Goal: Use online tool/utility: Utilize a website feature to perform a specific function

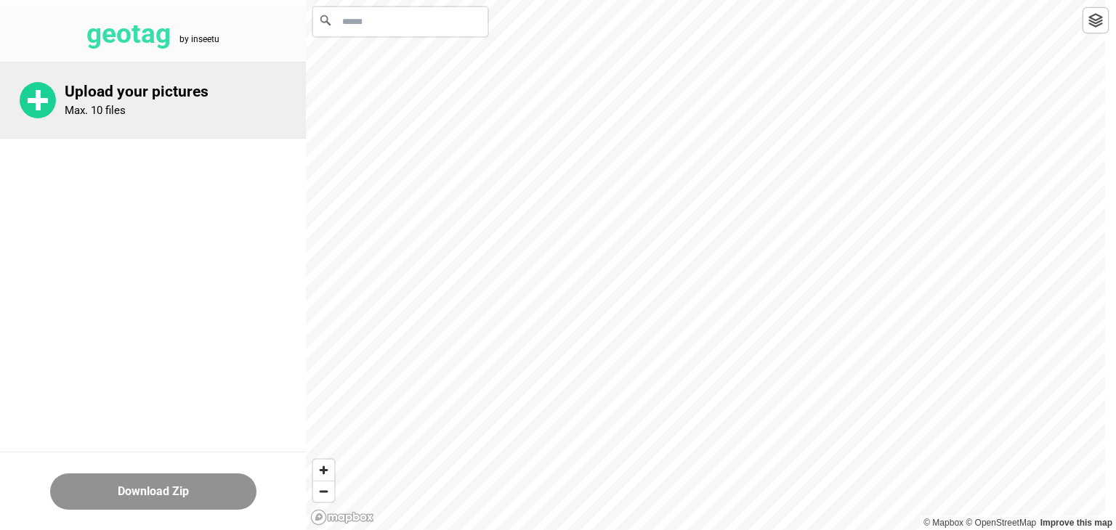
click at [94, 88] on p "Upload your pictures" at bounding box center [185, 92] width 241 height 18
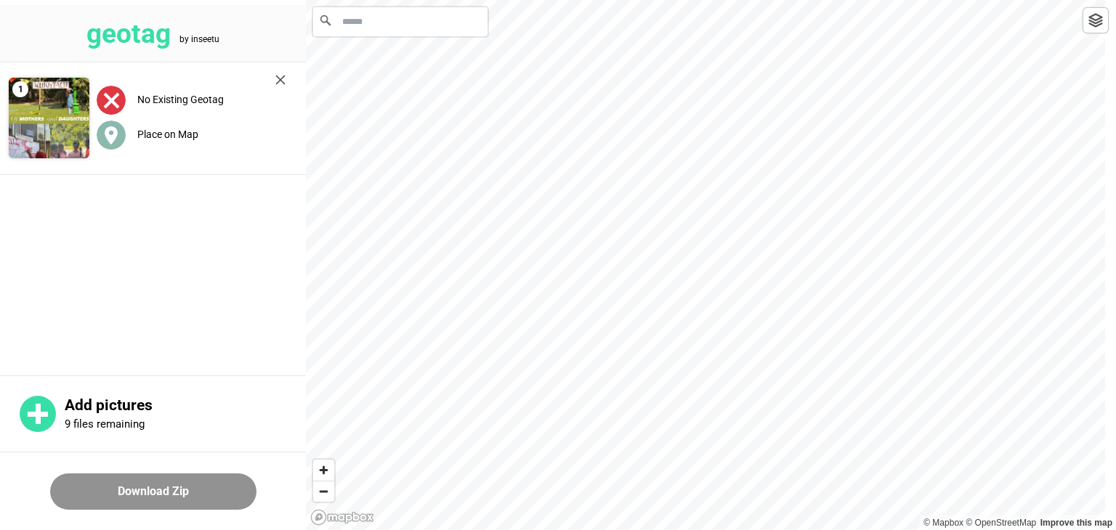
click at [145, 137] on label "Place on Map" at bounding box center [167, 135] width 61 height 12
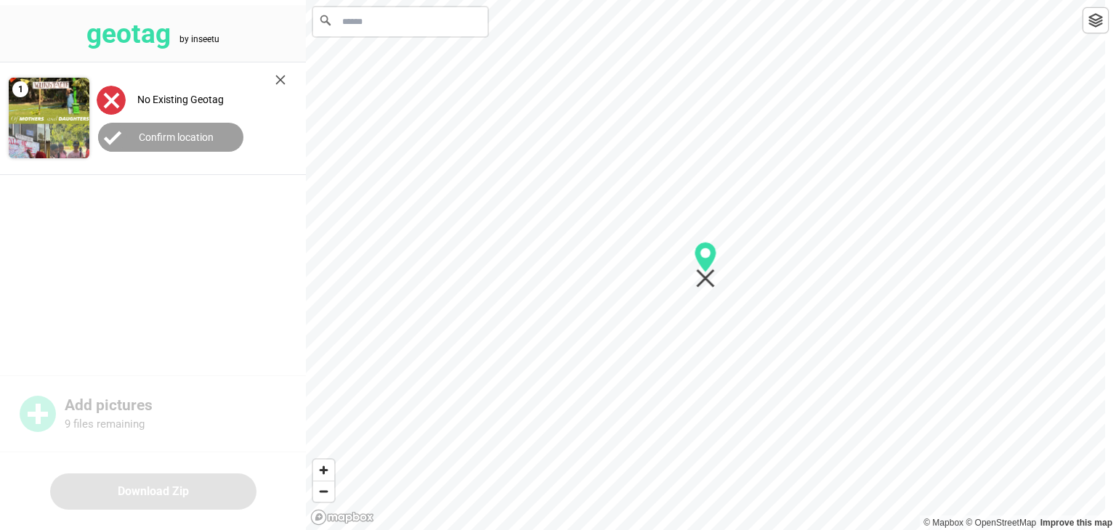
click at [110, 101] on img at bounding box center [111, 100] width 29 height 29
click at [166, 144] on button "Confirm location" at bounding box center [170, 137] width 145 height 29
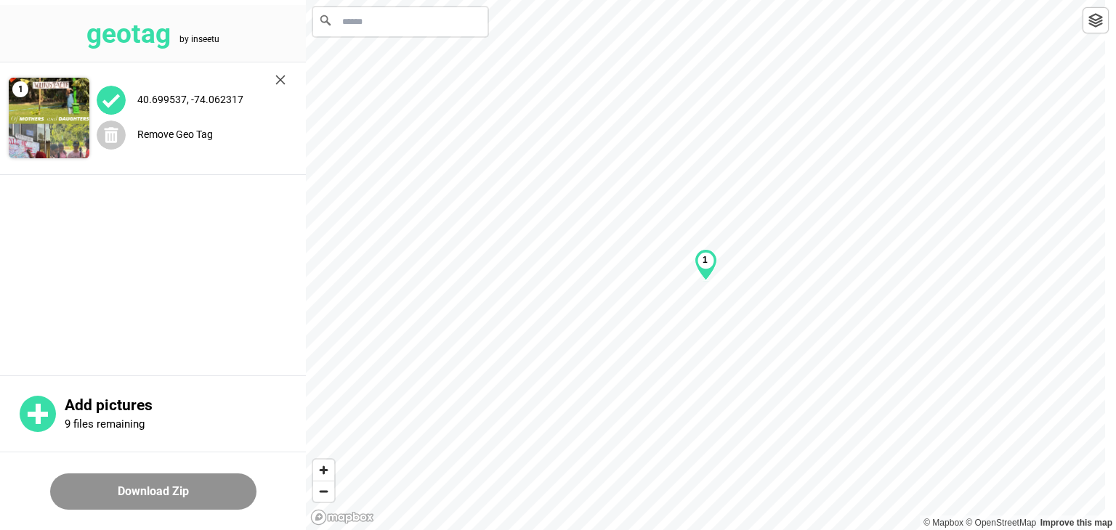
click at [116, 102] on img at bounding box center [111, 100] width 29 height 29
click at [108, 96] on img at bounding box center [111, 100] width 29 height 29
click at [200, 88] on div "40.699537, -74.062317" at bounding box center [191, 100] width 189 height 30
click at [276, 78] on img at bounding box center [280, 80] width 10 height 10
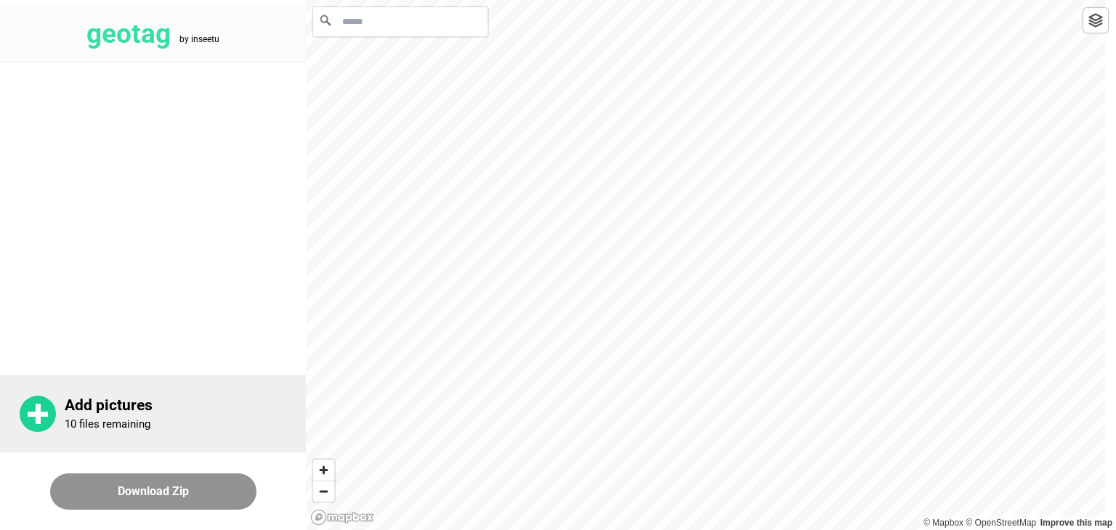
click at [44, 422] on circle at bounding box center [38, 414] width 36 height 36
